Goal: Task Accomplishment & Management: Complete application form

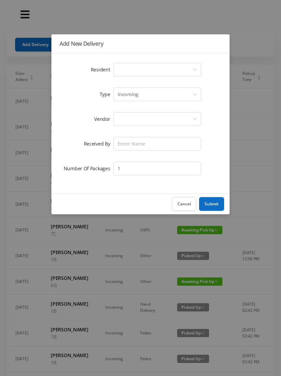
click at [140, 70] on div "Select a person" at bounding box center [155, 69] width 75 height 13
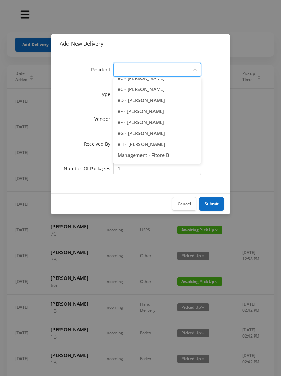
scroll to position [970, 0]
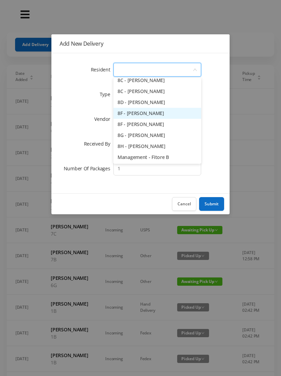
click at [173, 111] on li "8F - [PERSON_NAME]" at bounding box center [158, 113] width 88 height 11
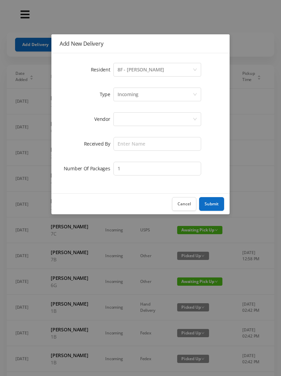
click at [140, 95] on div "Incoming" at bounding box center [155, 94] width 75 height 13
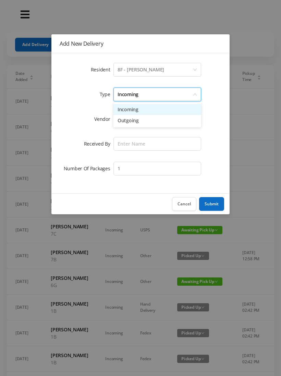
click at [138, 111] on li "Incoming" at bounding box center [158, 109] width 88 height 11
click at [133, 122] on div at bounding box center [155, 119] width 75 height 13
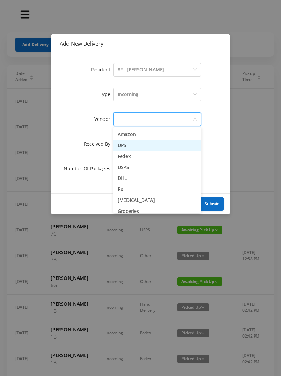
click at [141, 145] on li "UPS" at bounding box center [158, 145] width 88 height 11
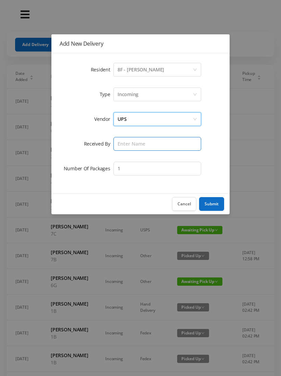
click at [133, 144] on input "text" at bounding box center [158, 144] width 88 height 14
type input "Melece"
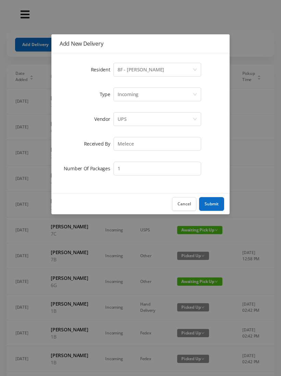
click at [211, 202] on button "Submit" at bounding box center [211, 204] width 25 height 14
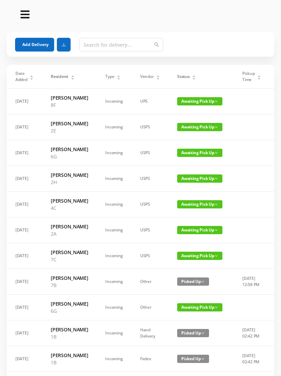
click at [40, 46] on button "Add Delivery" at bounding box center [34, 45] width 39 height 14
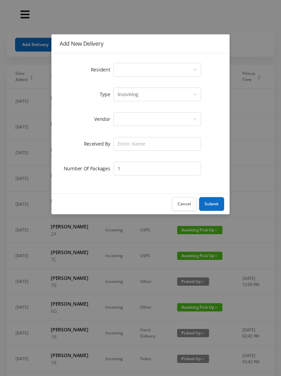
click at [143, 64] on div "Select a person" at bounding box center [155, 69] width 75 height 13
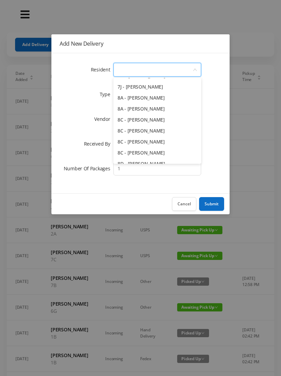
scroll to position [898, 0]
click at [181, 107] on li "8A - [PERSON_NAME]" at bounding box center [158, 109] width 88 height 11
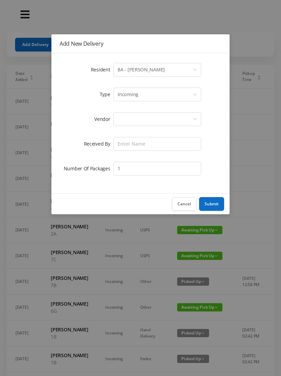
click at [141, 94] on div "Incoming" at bounding box center [155, 94] width 75 height 13
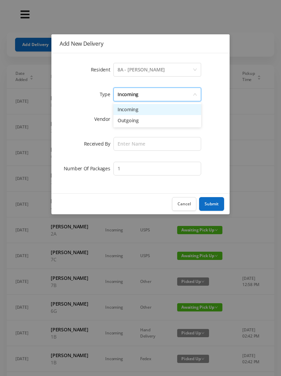
click at [140, 111] on li "Incoming" at bounding box center [158, 109] width 88 height 11
click at [132, 120] on div at bounding box center [155, 119] width 75 height 13
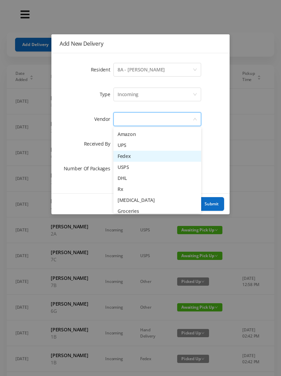
click at [151, 156] on li "Fedex" at bounding box center [158, 156] width 88 height 11
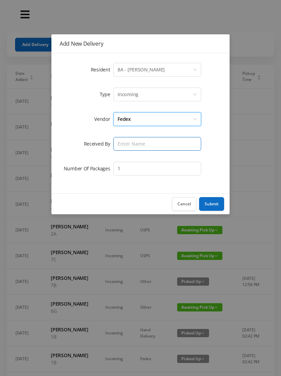
click at [131, 144] on input "text" at bounding box center [158, 144] width 88 height 14
type input "Melece"
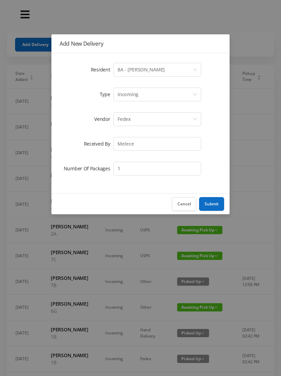
click at [216, 203] on button "Submit" at bounding box center [211, 204] width 25 height 14
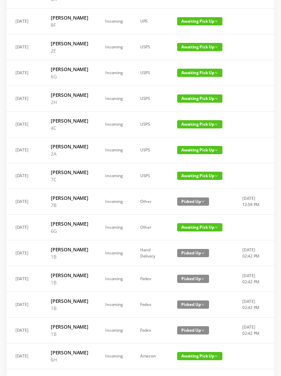
scroll to position [0, 0]
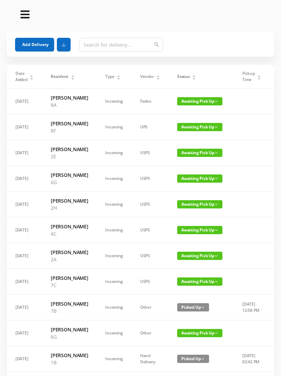
click at [38, 44] on button "Add Delivery" at bounding box center [34, 45] width 39 height 14
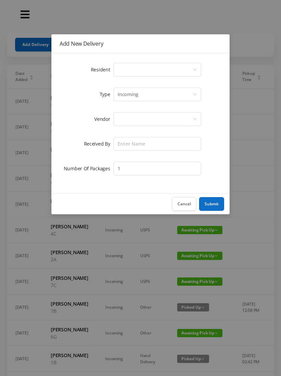
click at [137, 64] on div "Select a person" at bounding box center [155, 69] width 75 height 13
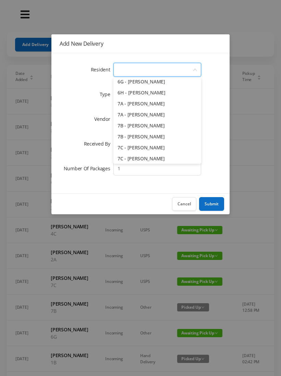
scroll to position [794, 0]
click at [169, 123] on li "7B - [PERSON_NAME]" at bounding box center [158, 125] width 88 height 11
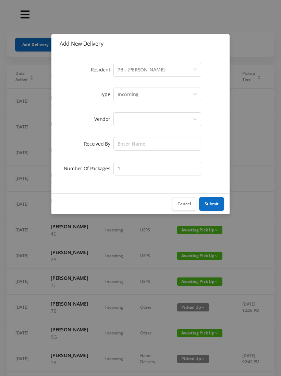
click at [149, 95] on div "Incoming" at bounding box center [155, 94] width 75 height 13
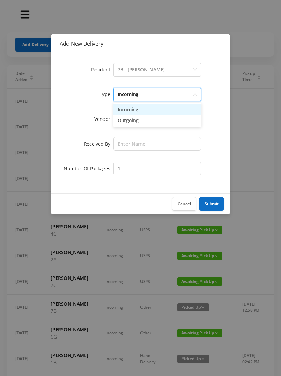
click at [141, 108] on li "Incoming" at bounding box center [158, 109] width 88 height 11
click at [136, 121] on div at bounding box center [155, 119] width 75 height 13
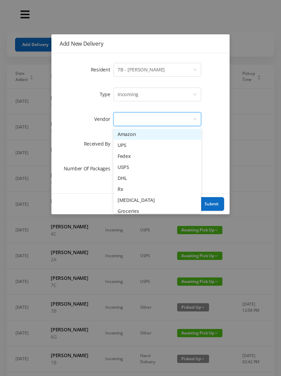
click at [139, 145] on li "UPS" at bounding box center [158, 145] width 88 height 11
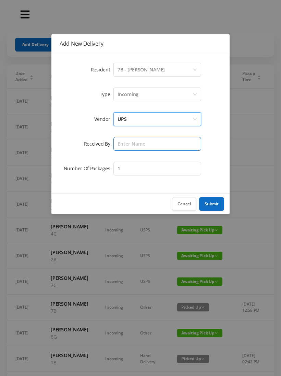
click at [131, 142] on input "text" at bounding box center [158, 144] width 88 height 14
type input "Melece"
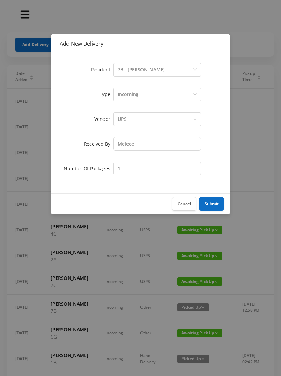
click at [216, 202] on button "Submit" at bounding box center [211, 204] width 25 height 14
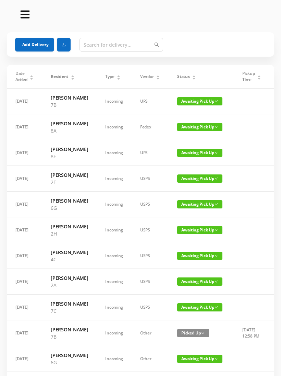
click at [34, 46] on button "Add Delivery" at bounding box center [34, 45] width 39 height 14
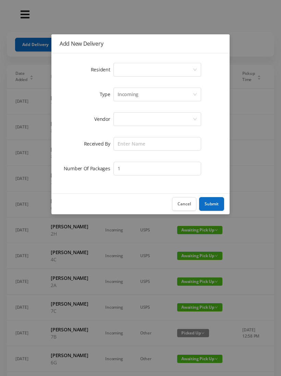
click at [136, 71] on div "Select a person" at bounding box center [155, 69] width 75 height 13
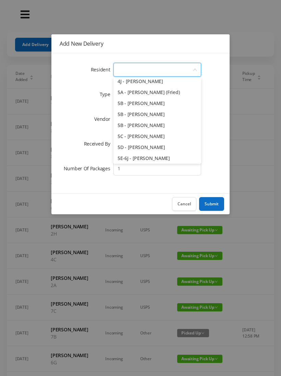
scroll to position [562, 0]
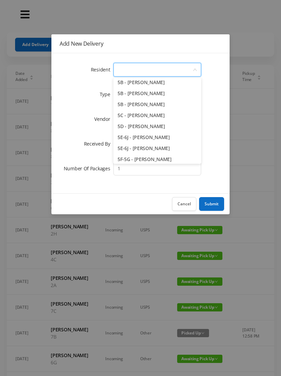
click at [171, 129] on li "5D - [PERSON_NAME]" at bounding box center [158, 126] width 88 height 11
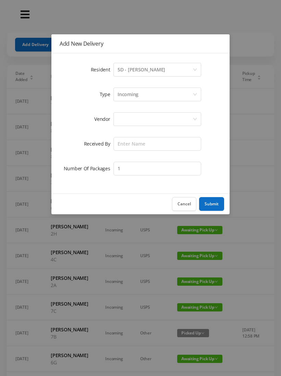
click at [142, 96] on div "Incoming" at bounding box center [155, 94] width 75 height 13
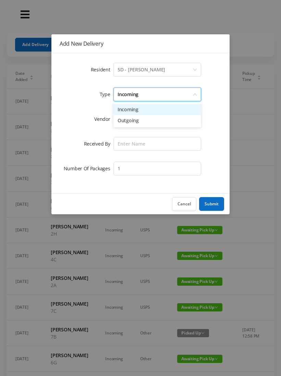
click at [138, 111] on li "Incoming" at bounding box center [158, 109] width 88 height 11
click at [129, 120] on div at bounding box center [155, 119] width 75 height 13
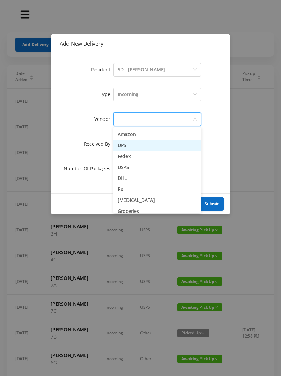
click at [135, 147] on li "UPS" at bounding box center [158, 145] width 88 height 11
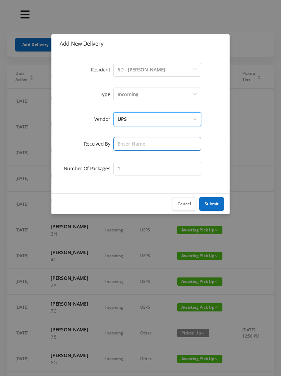
click at [132, 145] on input "text" at bounding box center [158, 144] width 88 height 14
type input "Melece"
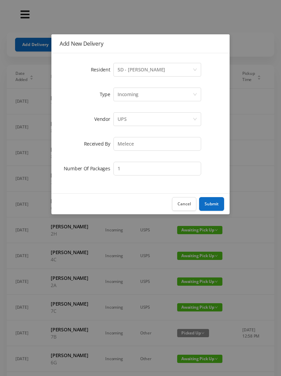
click at [211, 201] on button "Submit" at bounding box center [211, 204] width 25 height 14
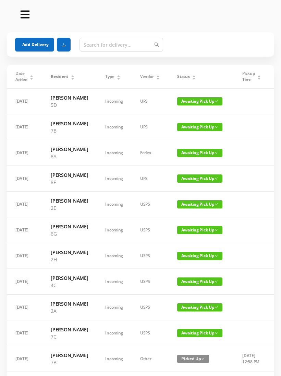
click at [34, 46] on button "Add Delivery" at bounding box center [34, 45] width 39 height 14
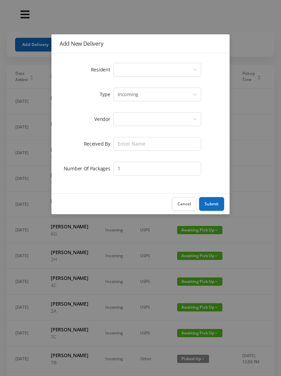
click at [135, 70] on div "Select a person" at bounding box center [155, 69] width 75 height 13
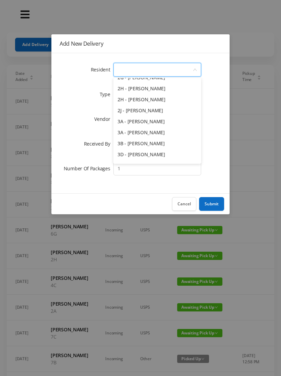
scroll to position [252, 0]
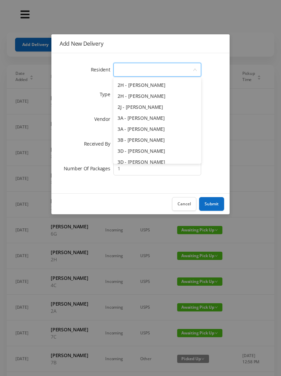
click at [165, 129] on li "3A - [PERSON_NAME]" at bounding box center [158, 128] width 88 height 11
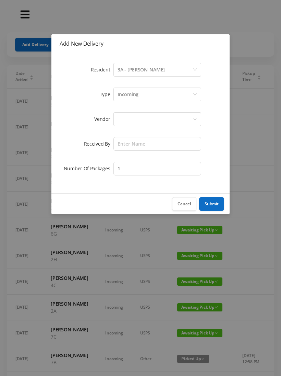
click at [138, 95] on div "Incoming" at bounding box center [128, 94] width 21 height 13
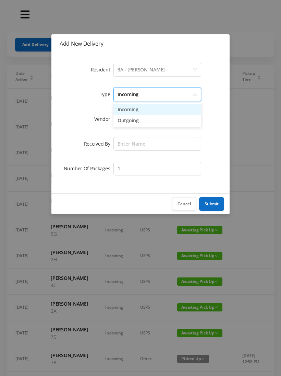
click at [132, 111] on li "Incoming" at bounding box center [158, 109] width 88 height 11
click at [130, 122] on div at bounding box center [155, 119] width 75 height 13
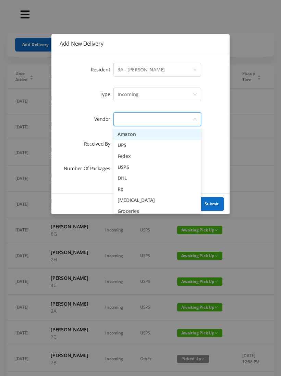
click at [134, 149] on li "UPS" at bounding box center [158, 145] width 88 height 11
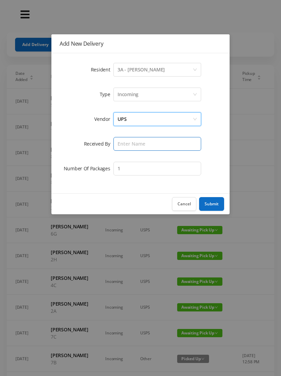
click at [132, 146] on input "text" at bounding box center [158, 144] width 88 height 14
type input "Melece"
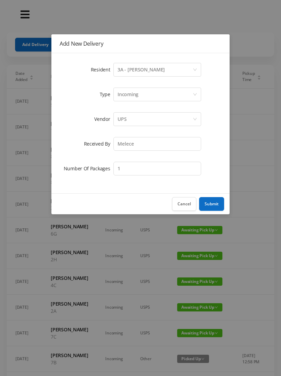
click at [210, 202] on button "Submit" at bounding box center [211, 204] width 25 height 14
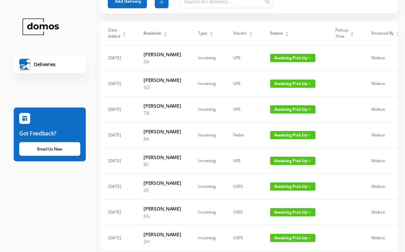
scroll to position [0, 0]
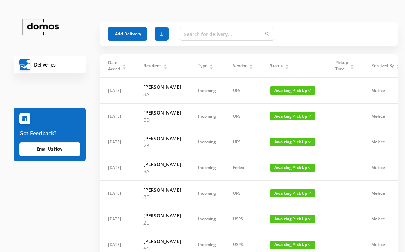
click at [281, 69] on div "Status" at bounding box center [279, 66] width 19 height 6
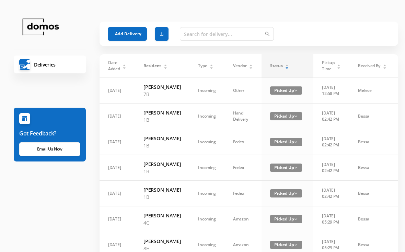
click at [281, 68] on div "Status" at bounding box center [279, 66] width 19 height 6
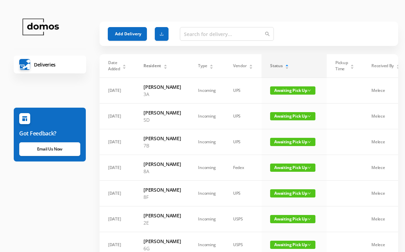
click at [281, 69] on div "Status" at bounding box center [279, 66] width 19 height 6
click at [124, 33] on button "Add Delivery" at bounding box center [127, 34] width 39 height 14
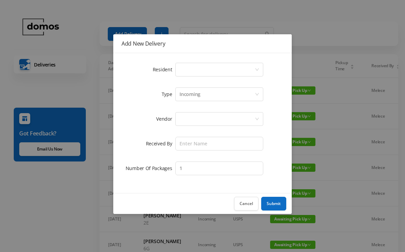
click at [210, 73] on div "Select a person" at bounding box center [216, 69] width 75 height 13
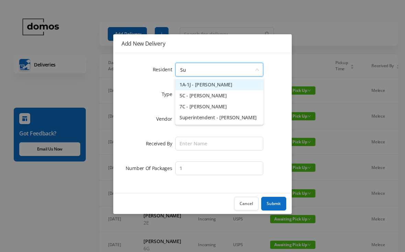
type input "Sup"
click at [233, 84] on li "Superintendent - [PERSON_NAME]" at bounding box center [219, 84] width 88 height 11
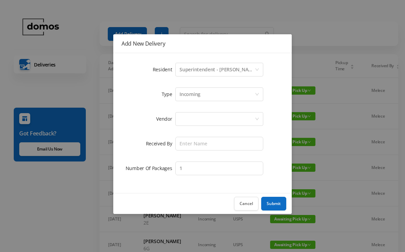
click at [207, 119] on div at bounding box center [216, 119] width 75 height 13
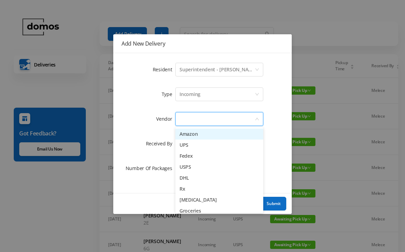
click at [197, 135] on li "Amazon" at bounding box center [219, 134] width 88 height 11
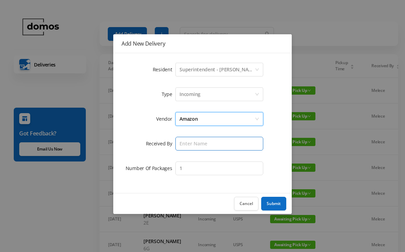
click at [219, 143] on input "text" at bounding box center [219, 144] width 88 height 14
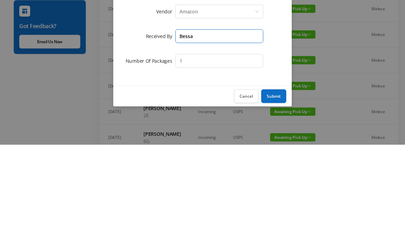
type input "Bessa"
click at [275, 197] on button "Submit" at bounding box center [273, 204] width 25 height 14
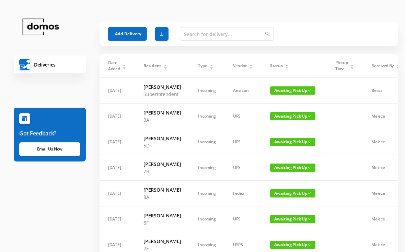
click at [123, 30] on button "Add Delivery" at bounding box center [127, 34] width 39 height 14
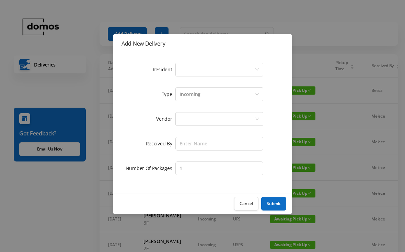
click at [221, 66] on div "Select a person" at bounding box center [216, 69] width 75 height 13
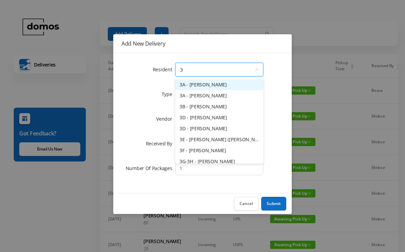
type input "3a"
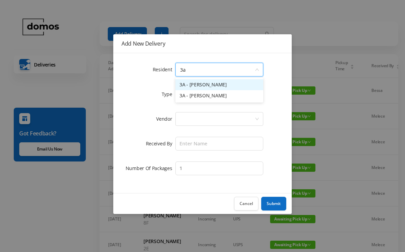
click at [211, 93] on li "3A - [PERSON_NAME]" at bounding box center [219, 95] width 88 height 11
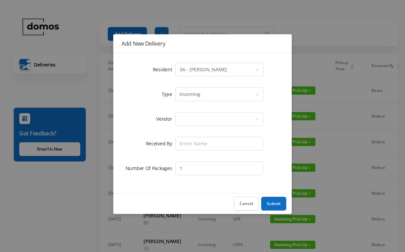
click at [215, 116] on div at bounding box center [216, 119] width 75 height 13
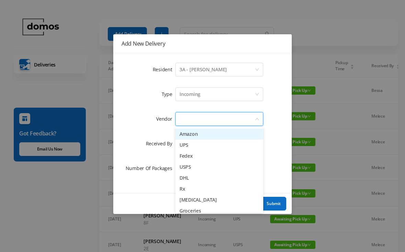
click at [201, 133] on li "Amazon" at bounding box center [219, 134] width 88 height 11
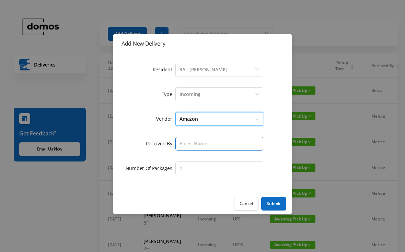
click at [209, 143] on input "text" at bounding box center [219, 144] width 88 height 14
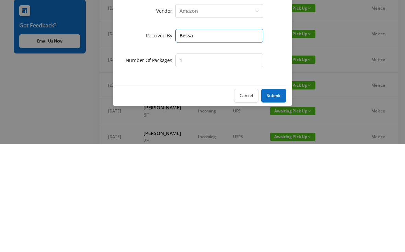
type input "Bessa"
click at [211, 162] on input "1" at bounding box center [219, 169] width 88 height 14
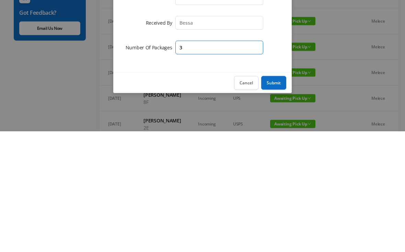
type input "3"
click at [276, 197] on button "Submit" at bounding box center [273, 204] width 25 height 14
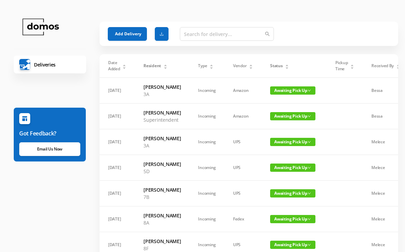
click at [132, 32] on button "Add Delivery" at bounding box center [127, 34] width 39 height 14
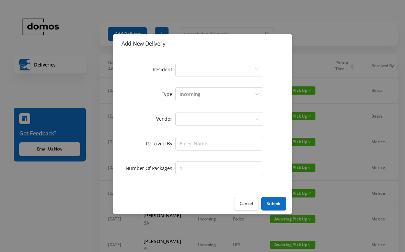
click at [212, 71] on div "Select a person" at bounding box center [216, 69] width 75 height 13
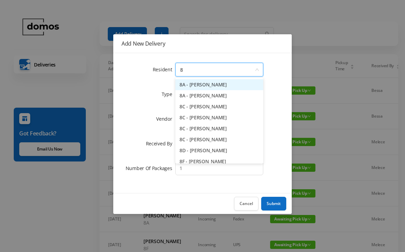
type input "8a"
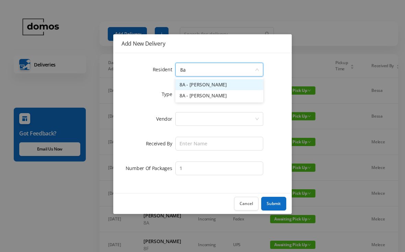
click at [206, 90] on li "8A - [PERSON_NAME]" at bounding box center [219, 84] width 88 height 11
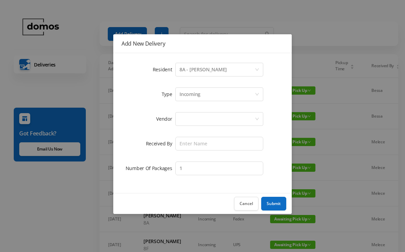
click at [208, 113] on div at bounding box center [216, 119] width 75 height 13
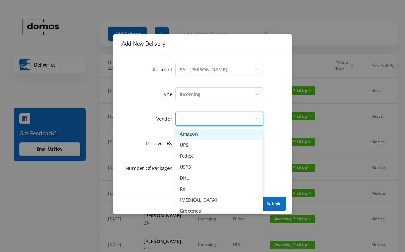
click at [199, 132] on li "Amazon" at bounding box center [219, 134] width 88 height 11
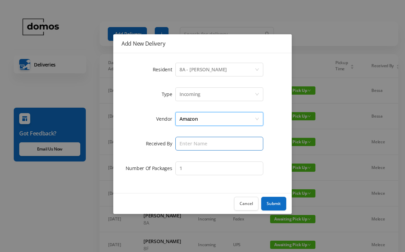
click at [209, 138] on input "text" at bounding box center [219, 144] width 88 height 14
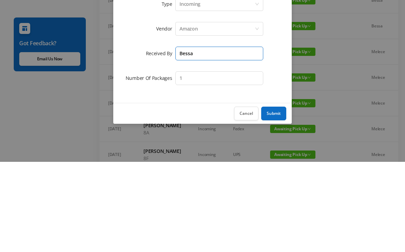
type input "Bessa"
click at [207, 162] on input "1" at bounding box center [219, 169] width 88 height 14
click at [213, 162] on input "1" at bounding box center [219, 169] width 88 height 14
click at [231, 162] on input "1" at bounding box center [219, 169] width 88 height 14
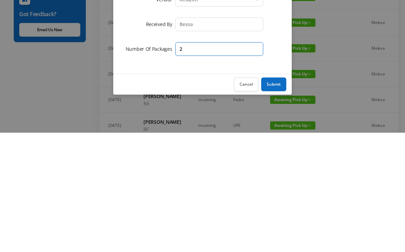
type input "2"
click at [275, 197] on button "Submit" at bounding box center [273, 204] width 25 height 14
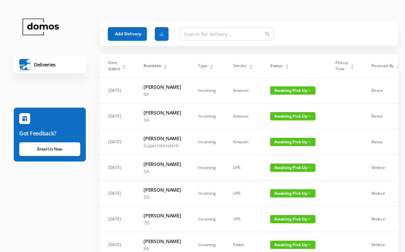
click at [131, 28] on button "Add Delivery" at bounding box center [127, 34] width 39 height 14
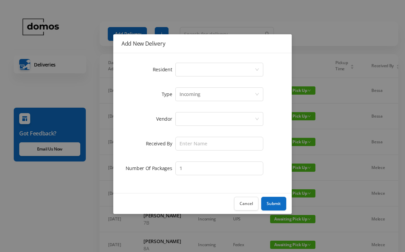
click at [212, 69] on div "Select a person" at bounding box center [216, 69] width 75 height 13
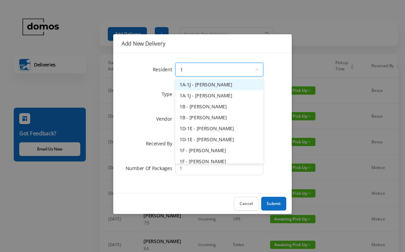
type input "1a"
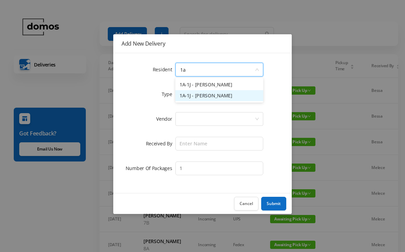
click at [225, 96] on li "1A-1J - [PERSON_NAME]" at bounding box center [219, 95] width 88 height 11
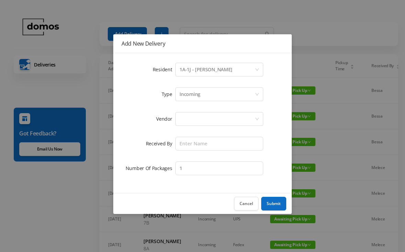
click at [212, 111] on div at bounding box center [219, 119] width 88 height 16
click at [215, 118] on div at bounding box center [216, 119] width 75 height 13
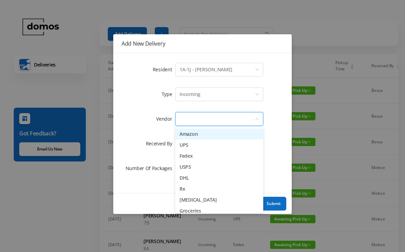
click at [199, 136] on li "Amazon" at bounding box center [219, 134] width 88 height 11
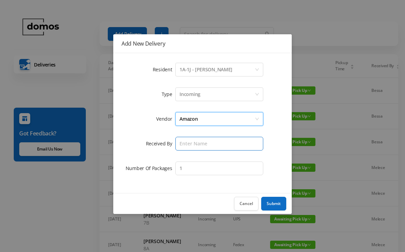
click at [211, 143] on input "text" at bounding box center [219, 144] width 88 height 14
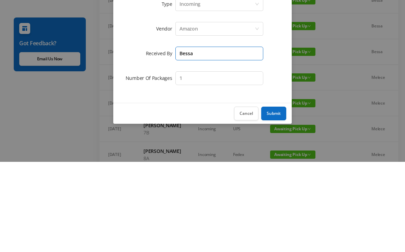
type input "Bessa"
click at [212, 162] on input "1" at bounding box center [219, 169] width 88 height 14
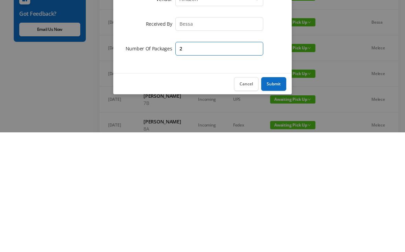
type input "2"
click at [276, 197] on button "Submit" at bounding box center [273, 204] width 25 height 14
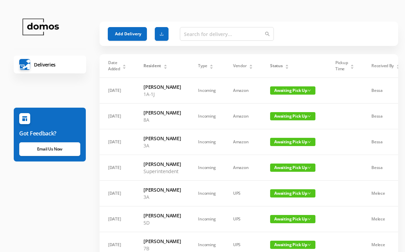
click at [126, 35] on button "Add Delivery" at bounding box center [127, 34] width 39 height 14
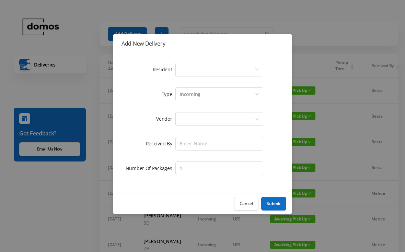
click at [213, 66] on div "Select a person" at bounding box center [216, 69] width 75 height 13
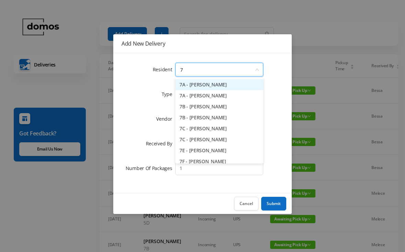
type input "7b"
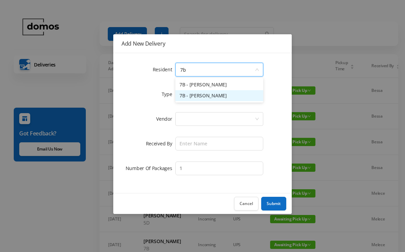
click at [205, 97] on li "7B - [PERSON_NAME]" at bounding box center [219, 95] width 88 height 11
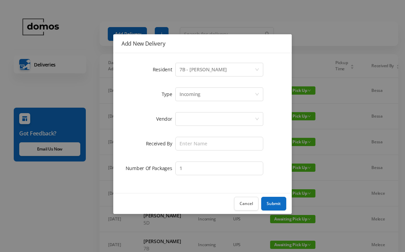
click at [209, 117] on div at bounding box center [216, 119] width 75 height 13
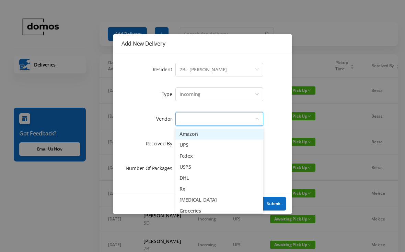
click at [198, 136] on li "Amazon" at bounding box center [219, 134] width 88 height 11
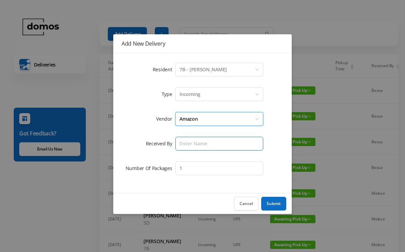
click at [215, 141] on input "text" at bounding box center [219, 144] width 88 height 14
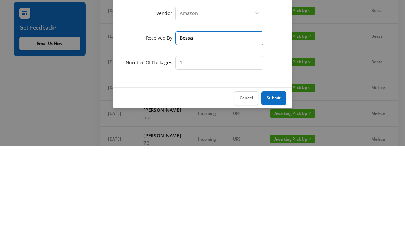
type input "Bessa"
click at [272, 197] on button "Submit" at bounding box center [273, 204] width 25 height 14
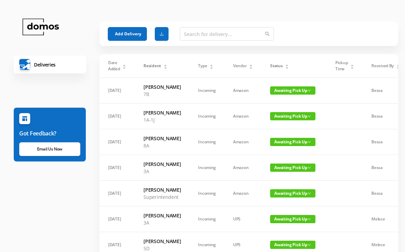
click at [129, 29] on button "Add Delivery" at bounding box center [127, 34] width 39 height 14
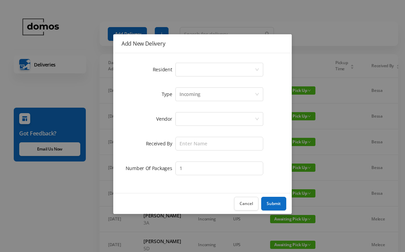
click at [197, 66] on div "Select a person" at bounding box center [216, 69] width 75 height 13
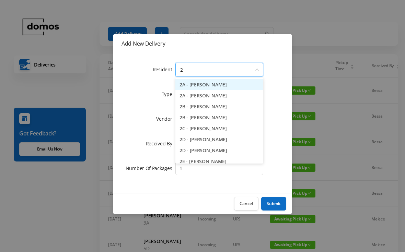
type input "2h"
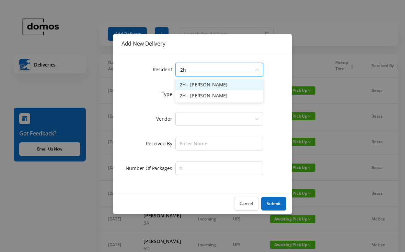
click at [213, 98] on li "2H - [PERSON_NAME]" at bounding box center [219, 95] width 88 height 11
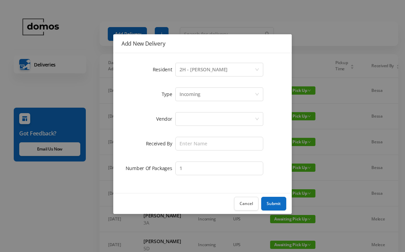
click at [210, 114] on div at bounding box center [216, 119] width 75 height 13
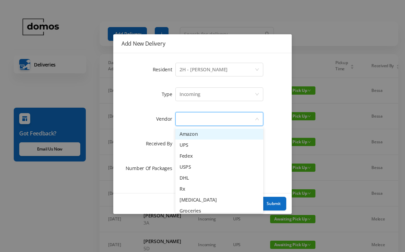
click at [200, 137] on li "Amazon" at bounding box center [219, 134] width 88 height 11
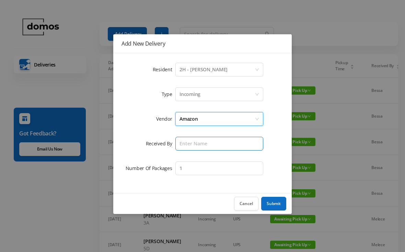
click at [214, 145] on input "text" at bounding box center [219, 144] width 88 height 14
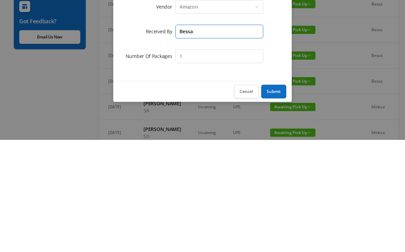
type input "Bessa"
click at [276, 197] on button "Submit" at bounding box center [273, 204] width 25 height 14
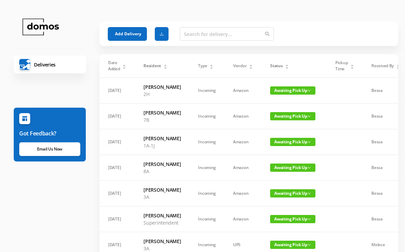
click at [127, 31] on button "Add Delivery" at bounding box center [127, 34] width 39 height 14
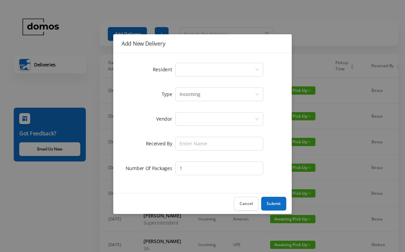
click at [201, 67] on div "Select a person" at bounding box center [216, 69] width 75 height 13
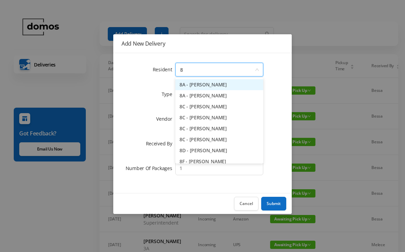
type input "8f"
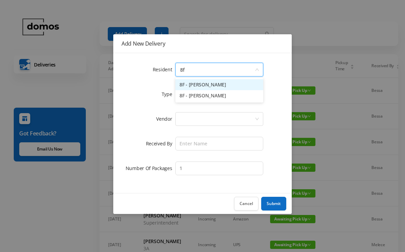
click at [220, 86] on li "8F - [PERSON_NAME]" at bounding box center [219, 84] width 88 height 11
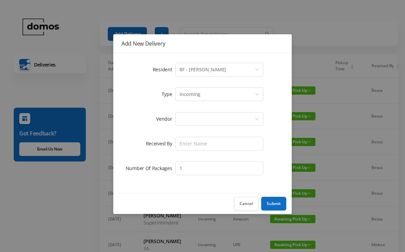
click at [209, 119] on div at bounding box center [216, 119] width 75 height 13
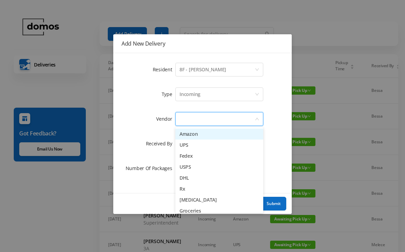
click at [201, 131] on li "Amazon" at bounding box center [219, 134] width 88 height 11
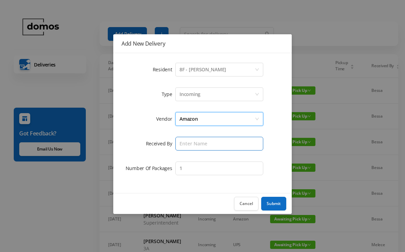
click at [219, 148] on input "text" at bounding box center [219, 144] width 88 height 14
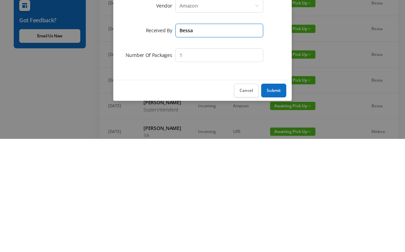
type input "Bessa"
click at [279, 197] on button "Submit" at bounding box center [273, 204] width 25 height 14
